Goal: Check status: Check status

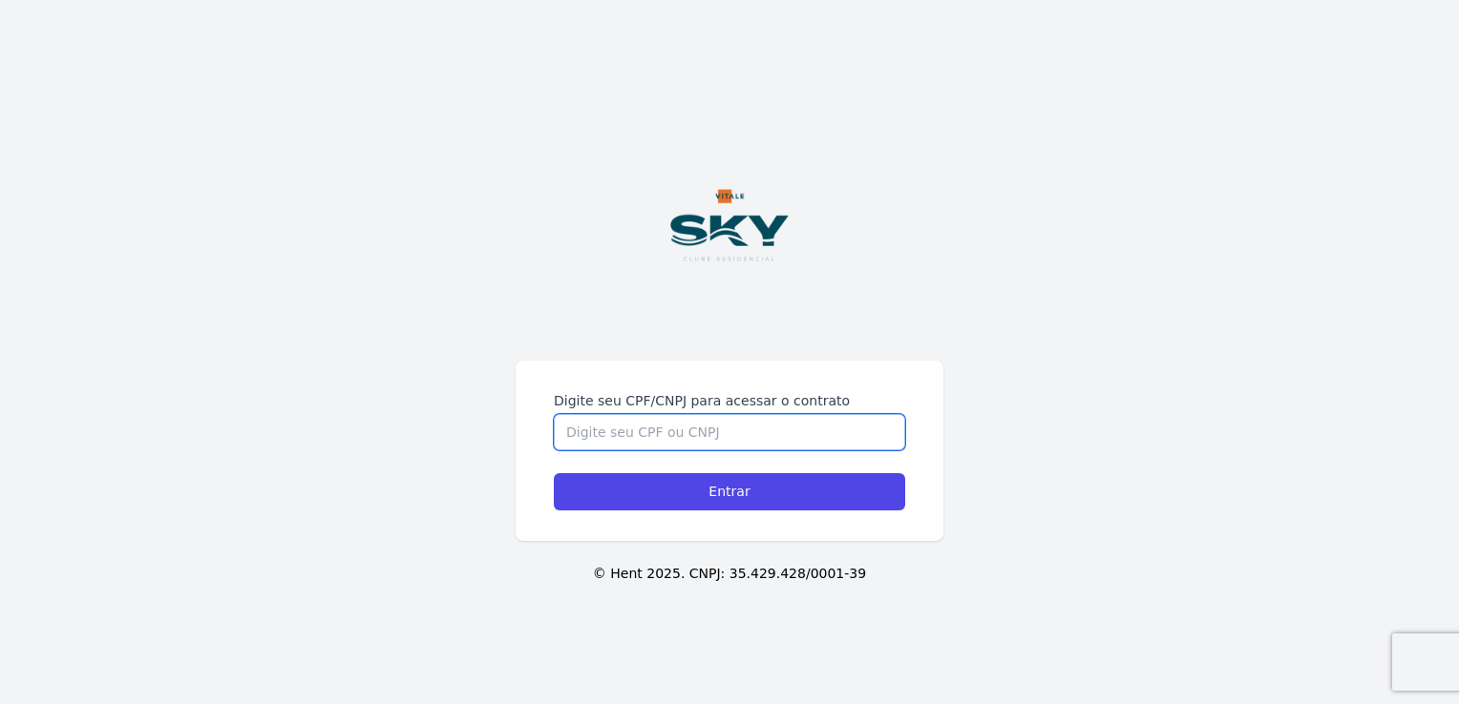
click at [724, 449] on input "Digite seu CPF/CNPJ para acessar o contrato" at bounding box center [729, 432] width 351 height 36
type input "20739073770"
click at [554, 473] on input "Entrar" at bounding box center [729, 491] width 351 height 37
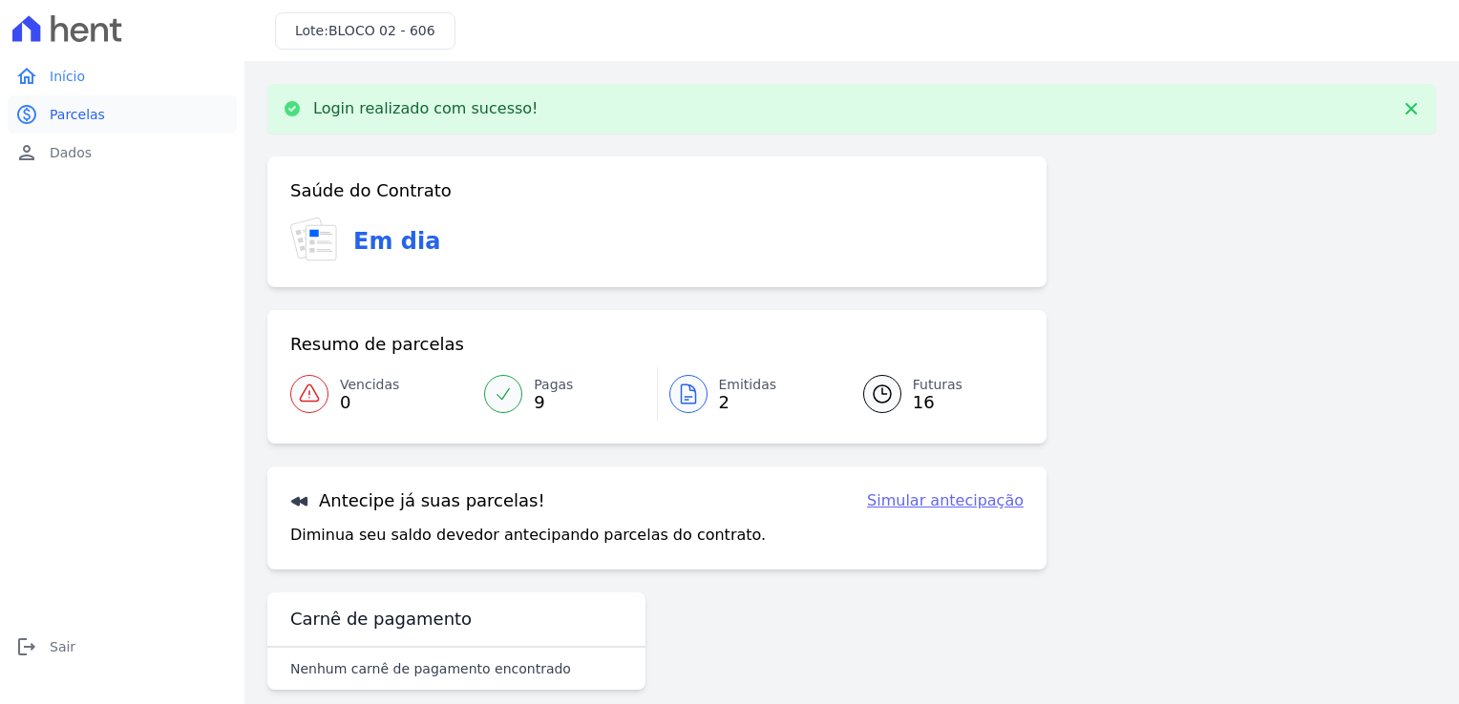
click at [145, 124] on link "paid Parcelas" at bounding box center [122, 114] width 229 height 38
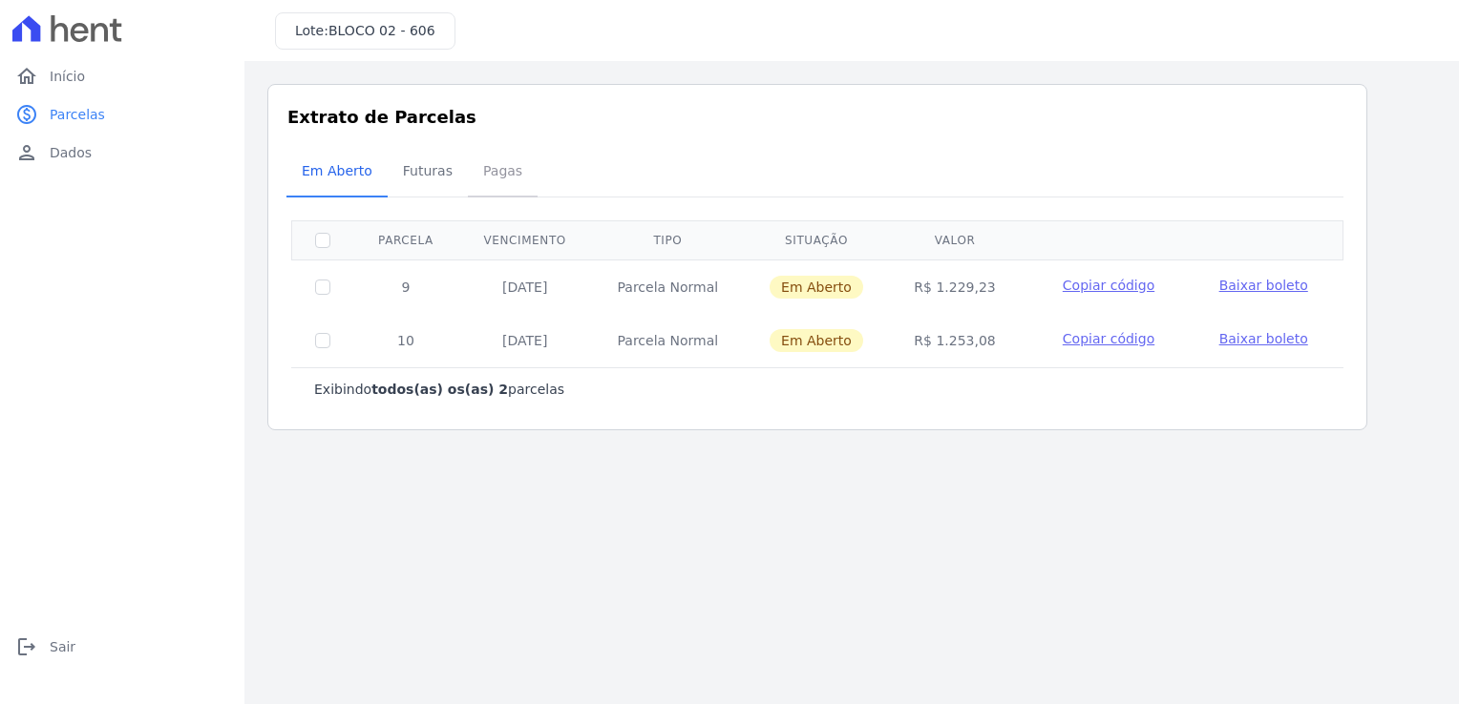
click at [502, 170] on span "Pagas" at bounding box center [503, 171] width 62 height 38
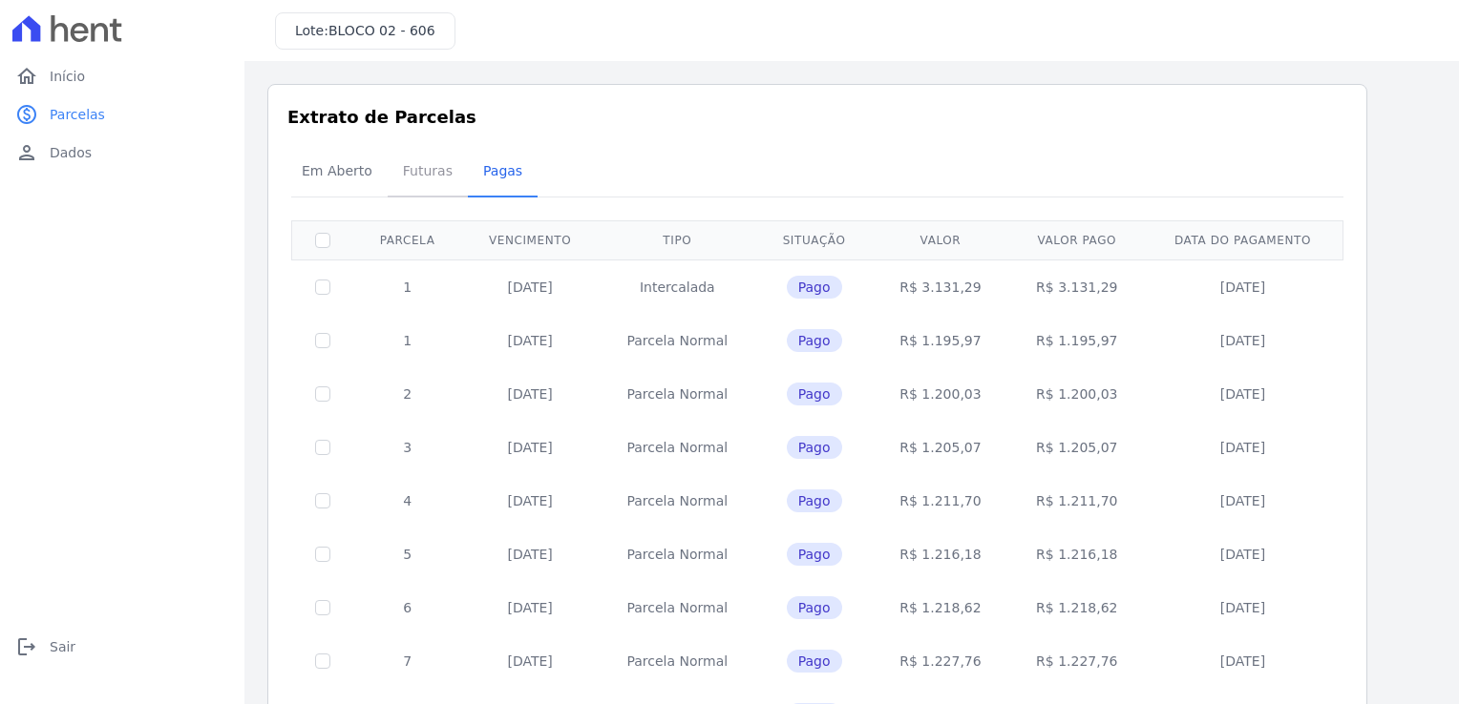
click at [403, 176] on span "Futuras" at bounding box center [427, 171] width 73 height 38
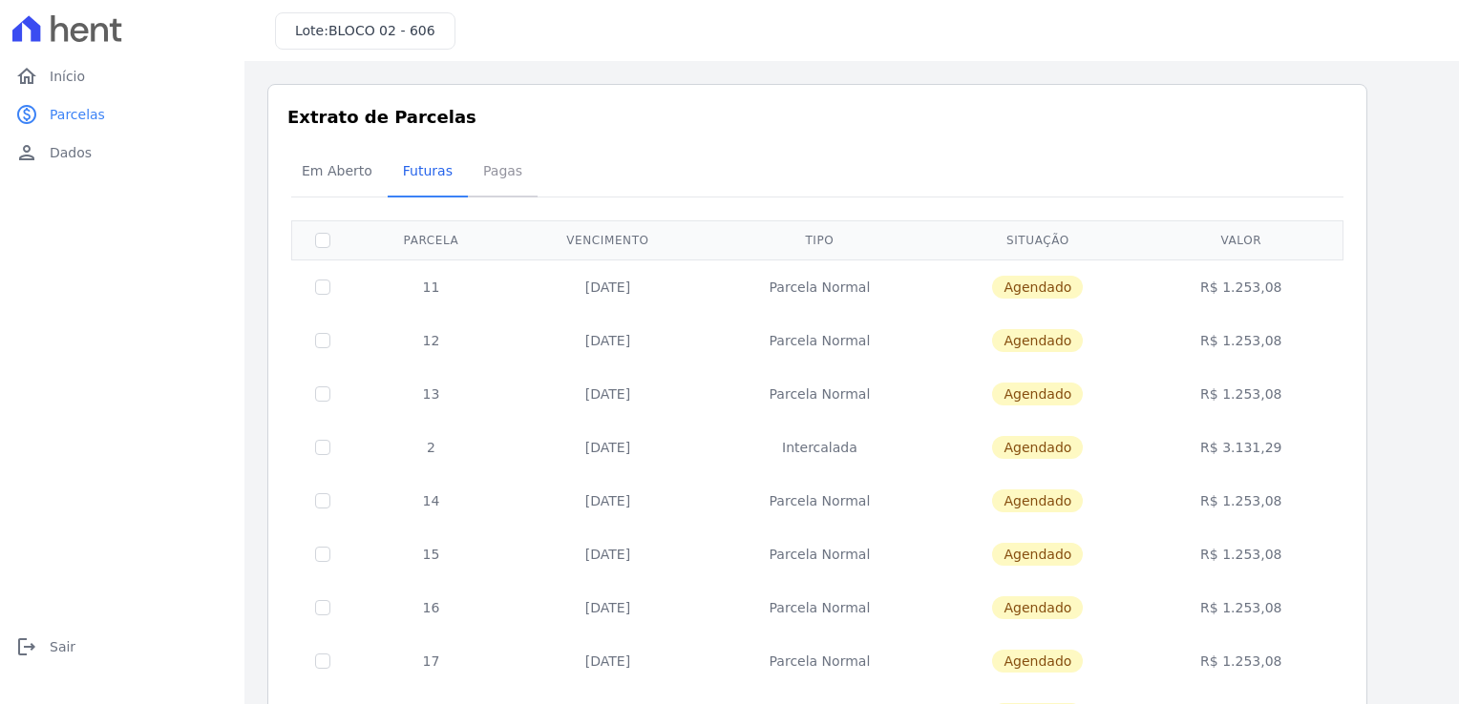
click at [511, 193] on link "Pagas" at bounding box center [503, 173] width 70 height 50
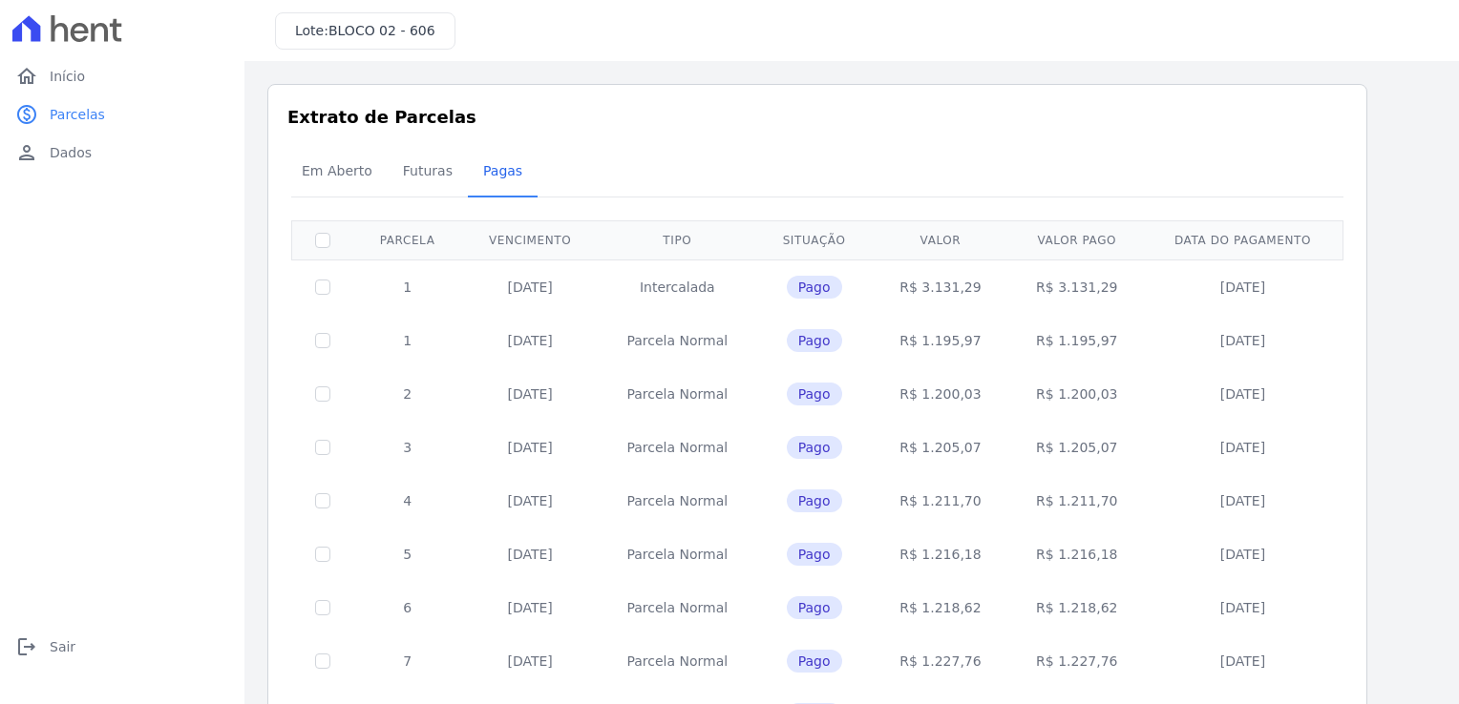
scroll to position [120, 0]
